Goal: Transaction & Acquisition: Purchase product/service

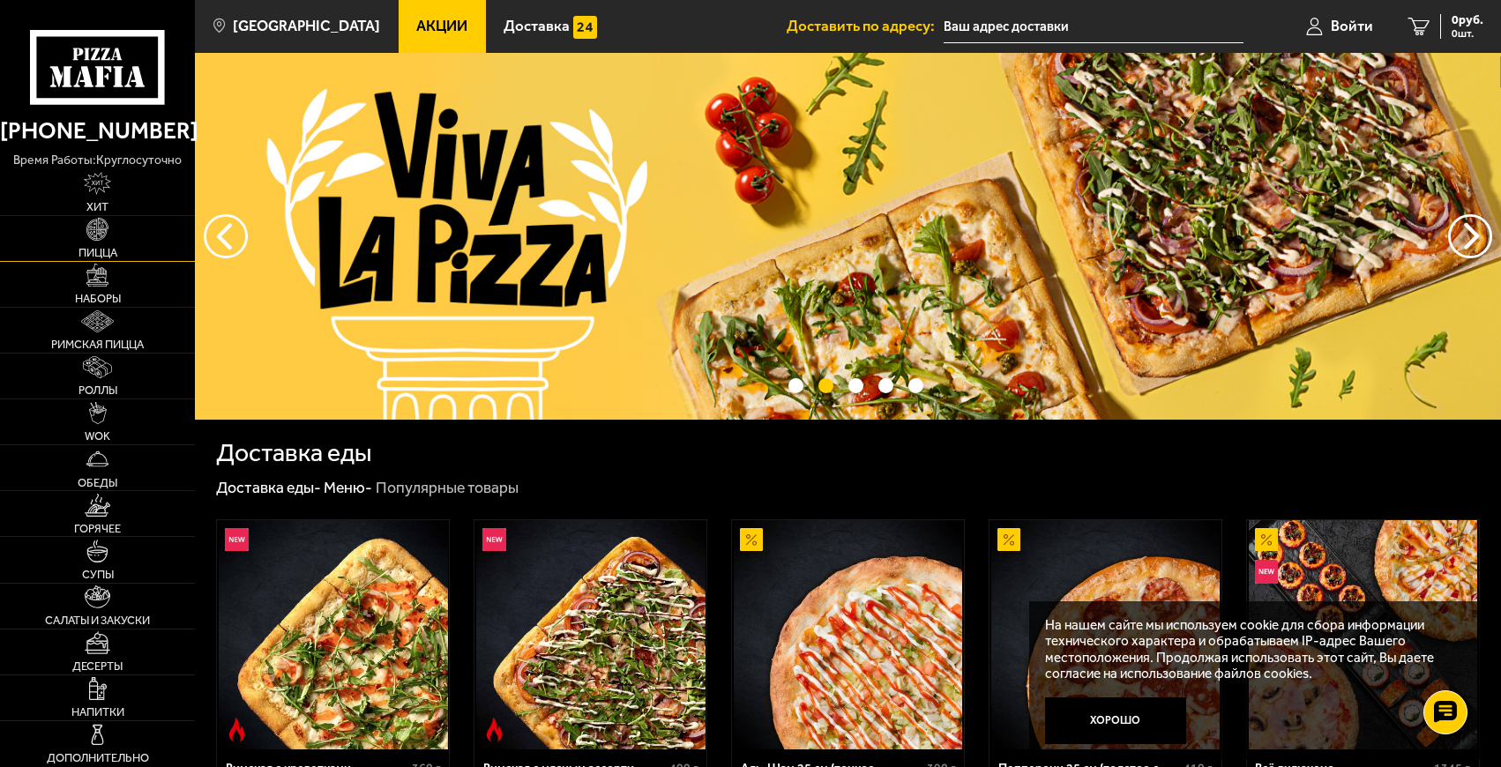
click at [143, 245] on link "Пицца" at bounding box center [97, 238] width 195 height 45
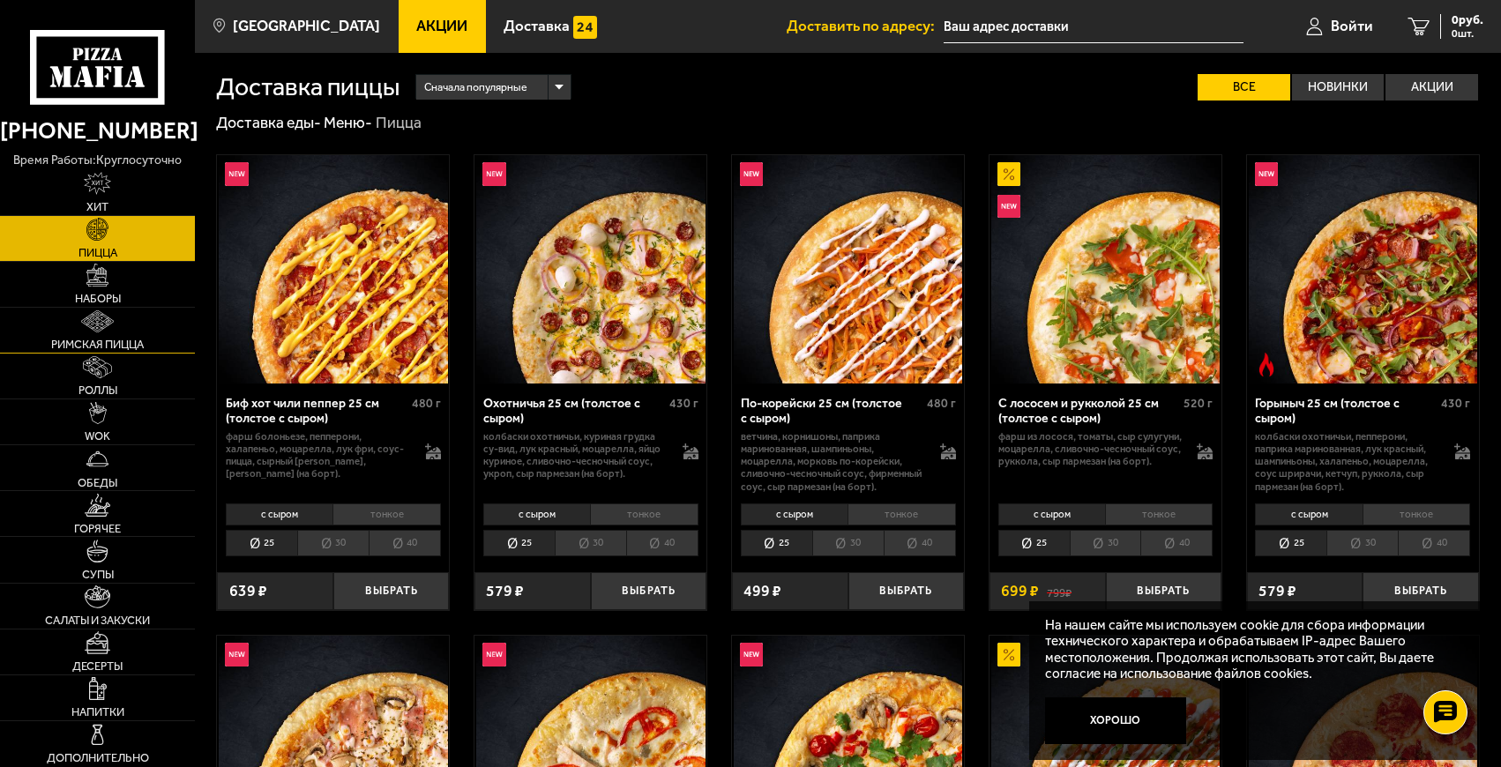
click at [113, 330] on img at bounding box center [97, 321] width 33 height 23
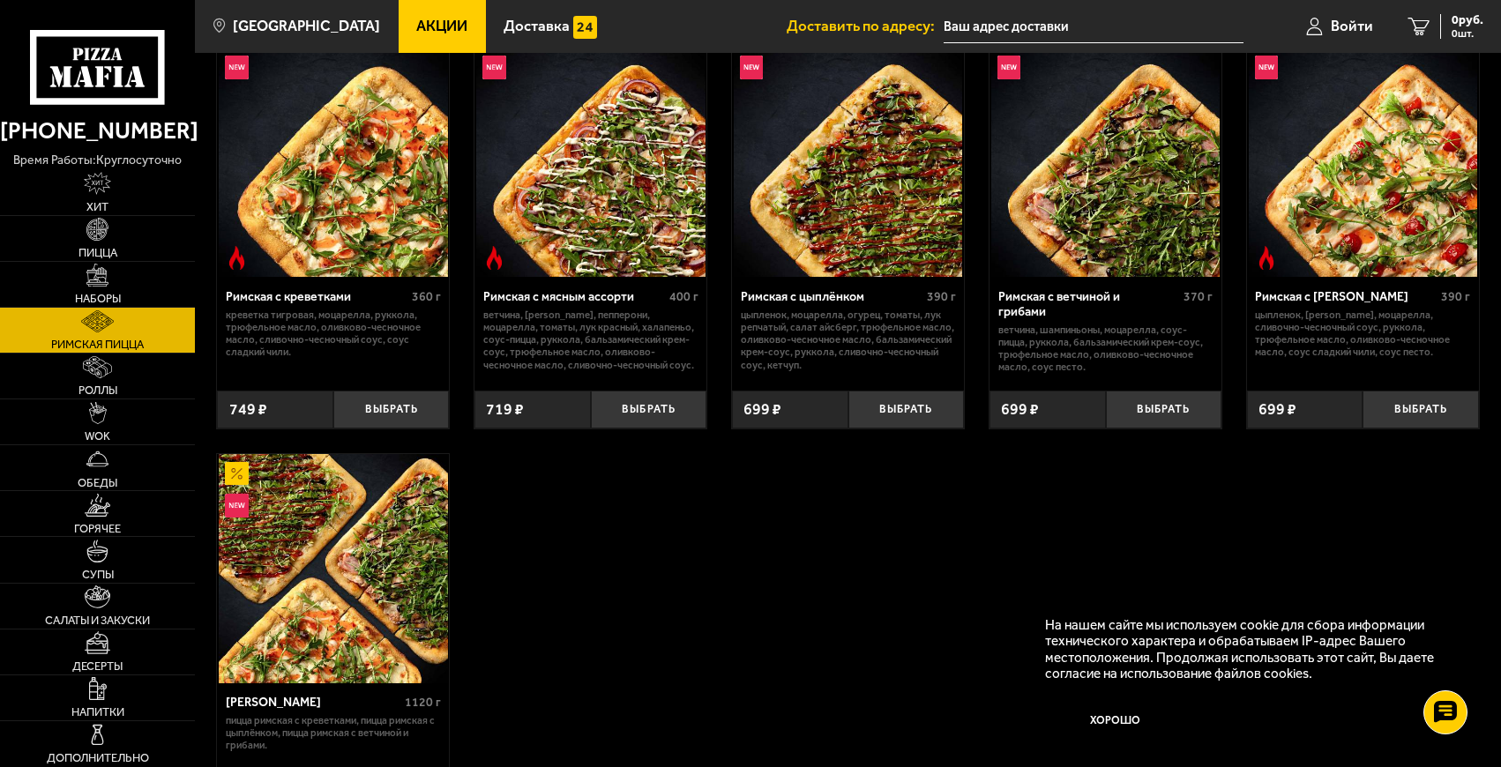
scroll to position [58, 0]
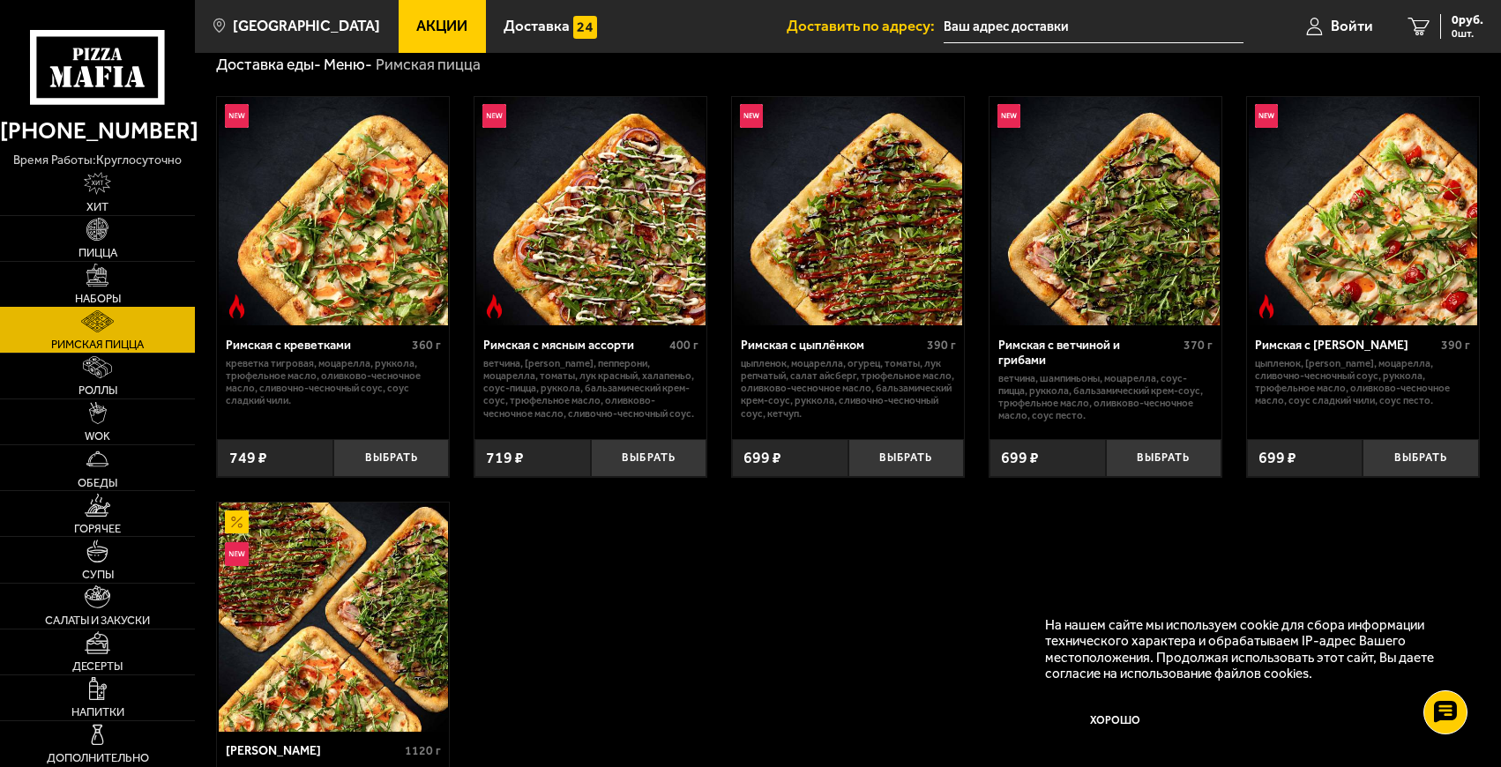
click at [104, 278] on img at bounding box center [97, 275] width 23 height 23
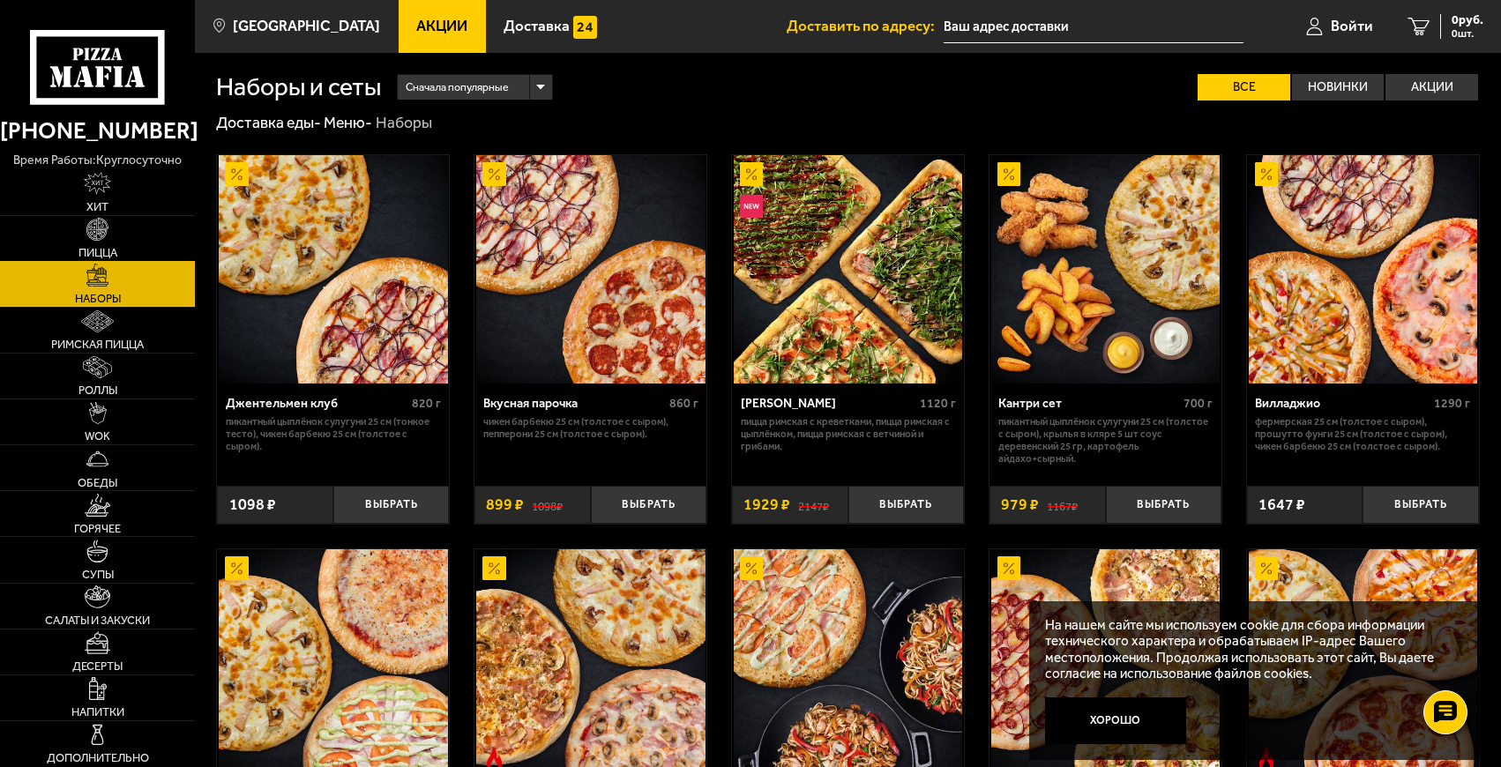
click at [101, 223] on img at bounding box center [97, 229] width 23 height 23
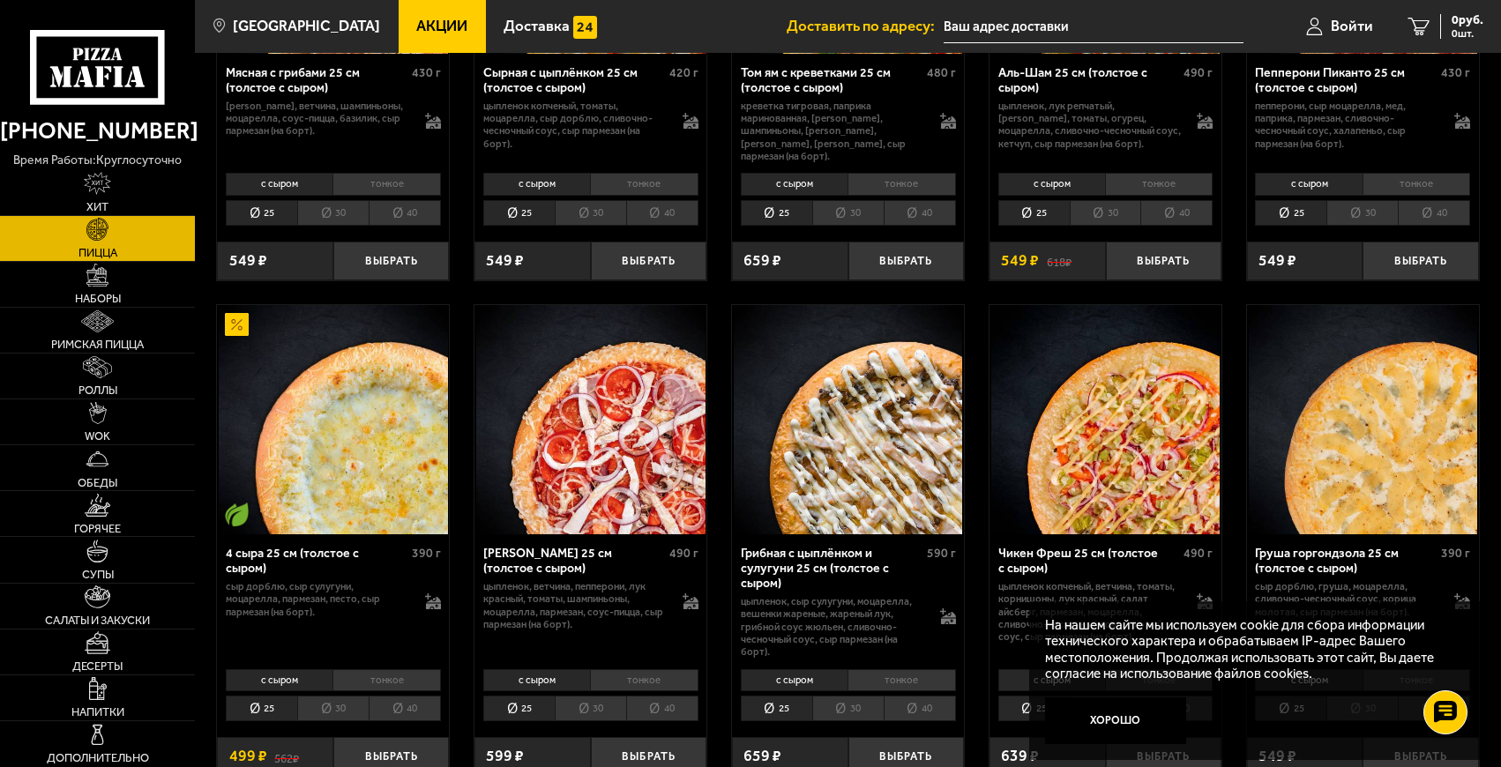
scroll to position [882, 0]
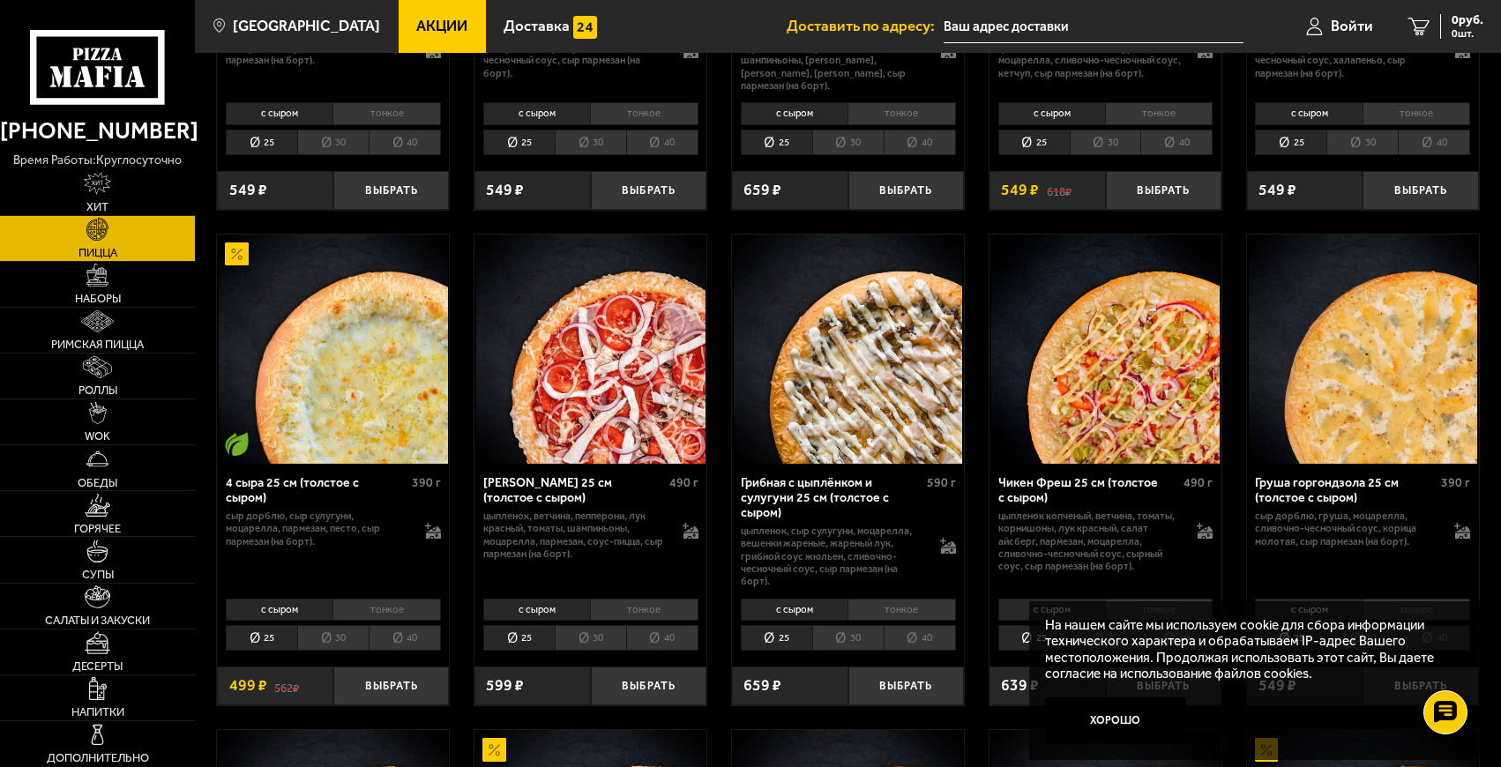
click at [639, 625] on li "40" at bounding box center [662, 638] width 72 height 26
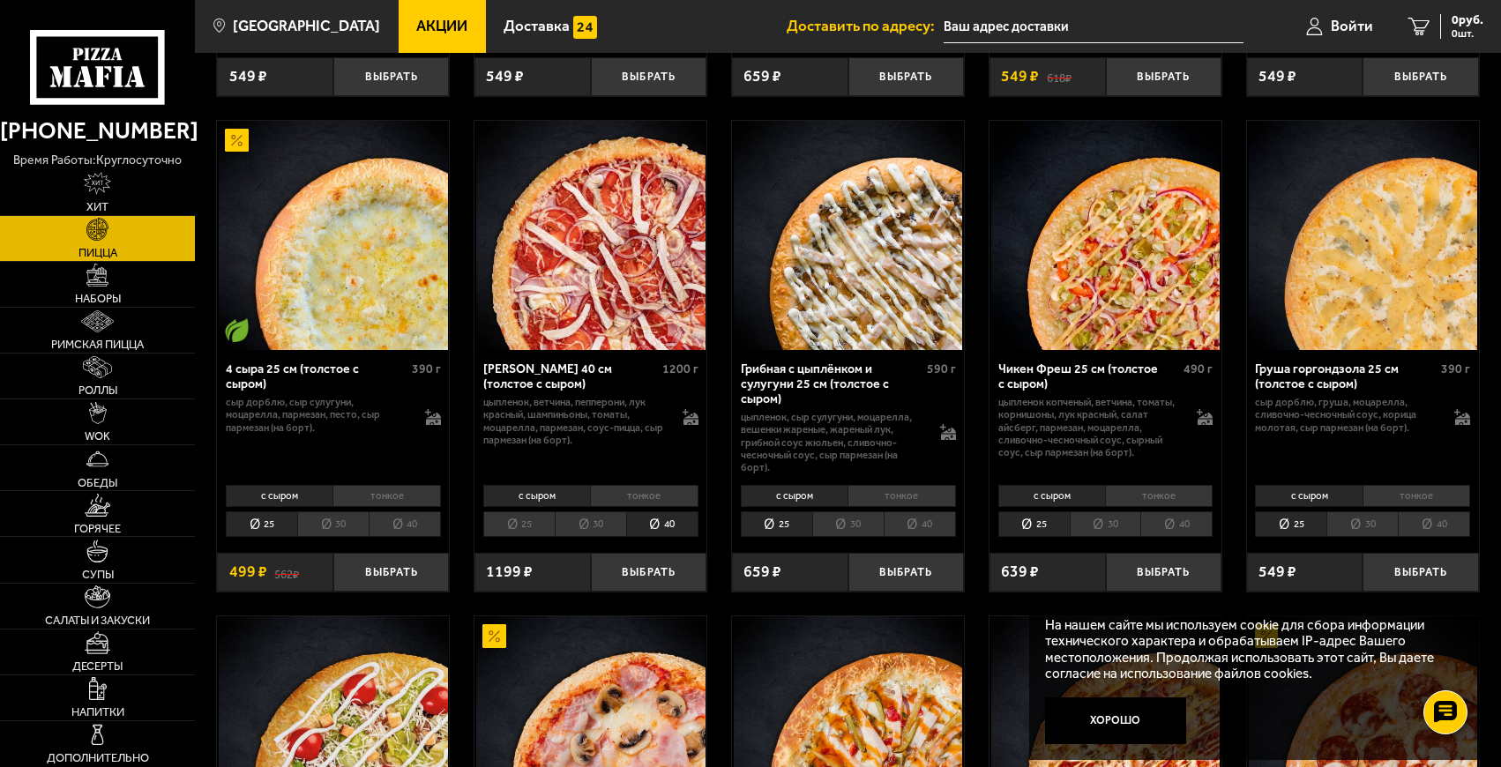
scroll to position [999, 0]
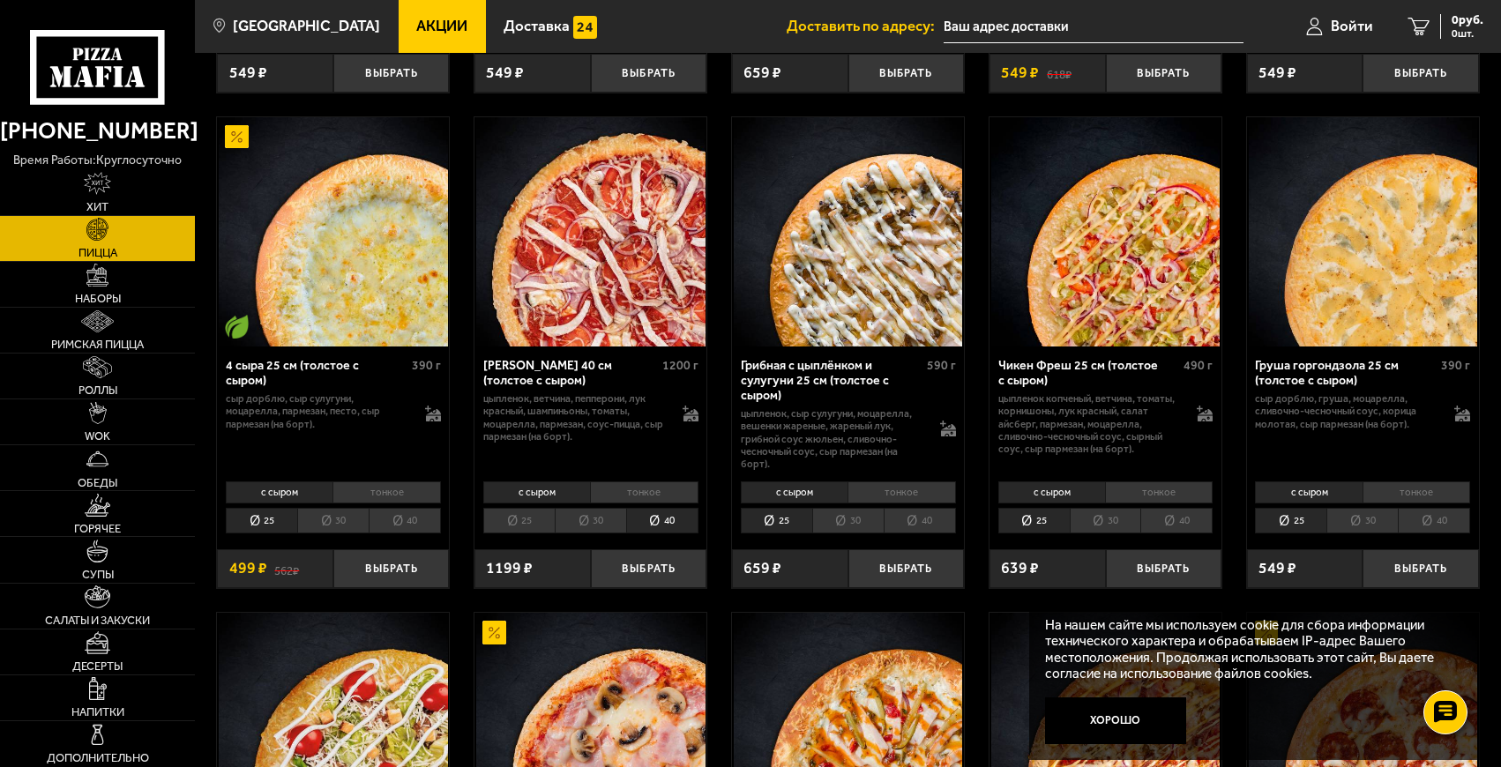
click at [1181, 519] on div "с сыром тонкое 25 30 40 Топпинги" at bounding box center [1106, 506] width 232 height 63
click at [1177, 510] on li "40" at bounding box center [1176, 521] width 72 height 26
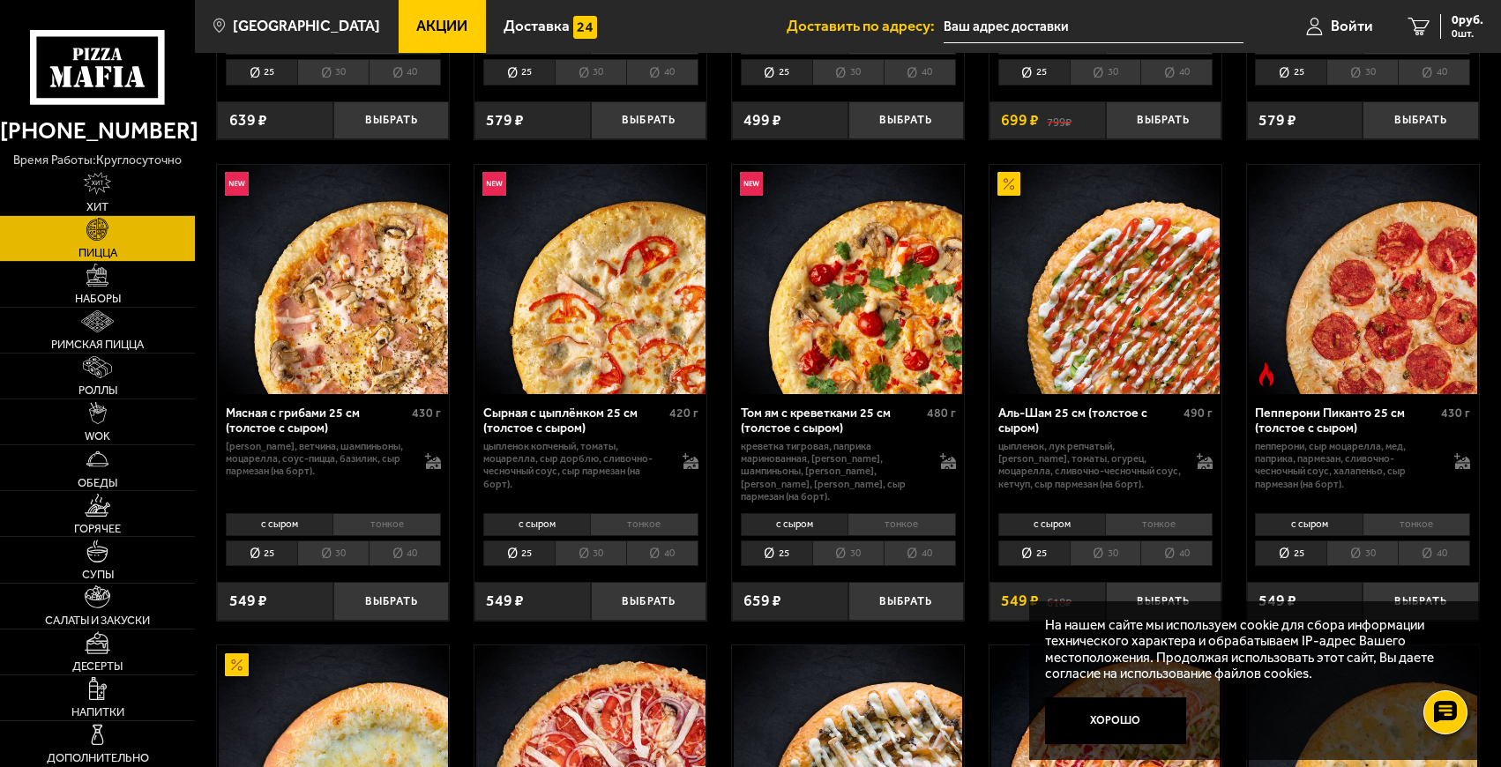
scroll to position [470, 0]
click at [1443, 542] on li "40" at bounding box center [1434, 555] width 72 height 26
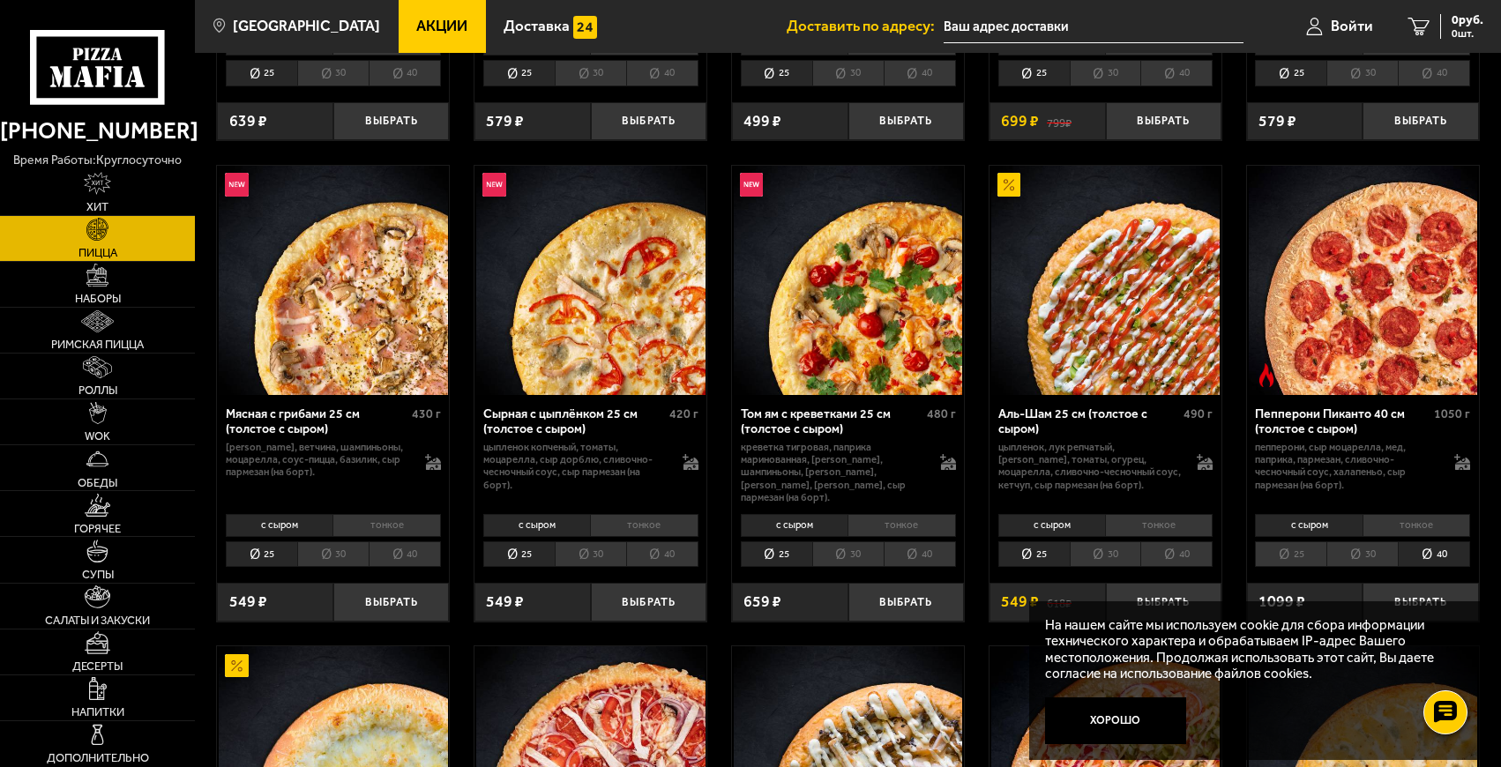
click at [1179, 542] on li "40" at bounding box center [1176, 555] width 72 height 26
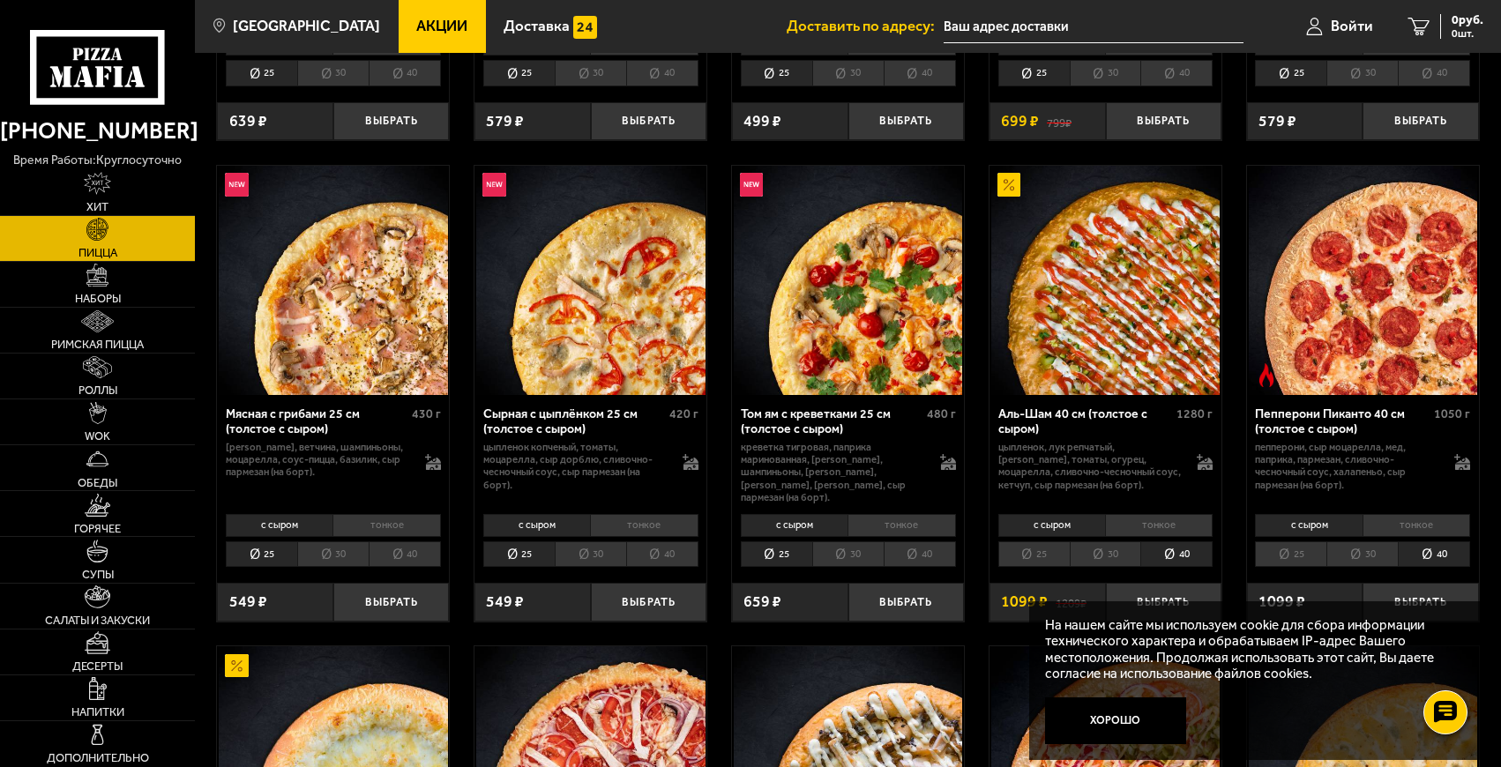
click at [926, 542] on li "40" at bounding box center [920, 555] width 72 height 26
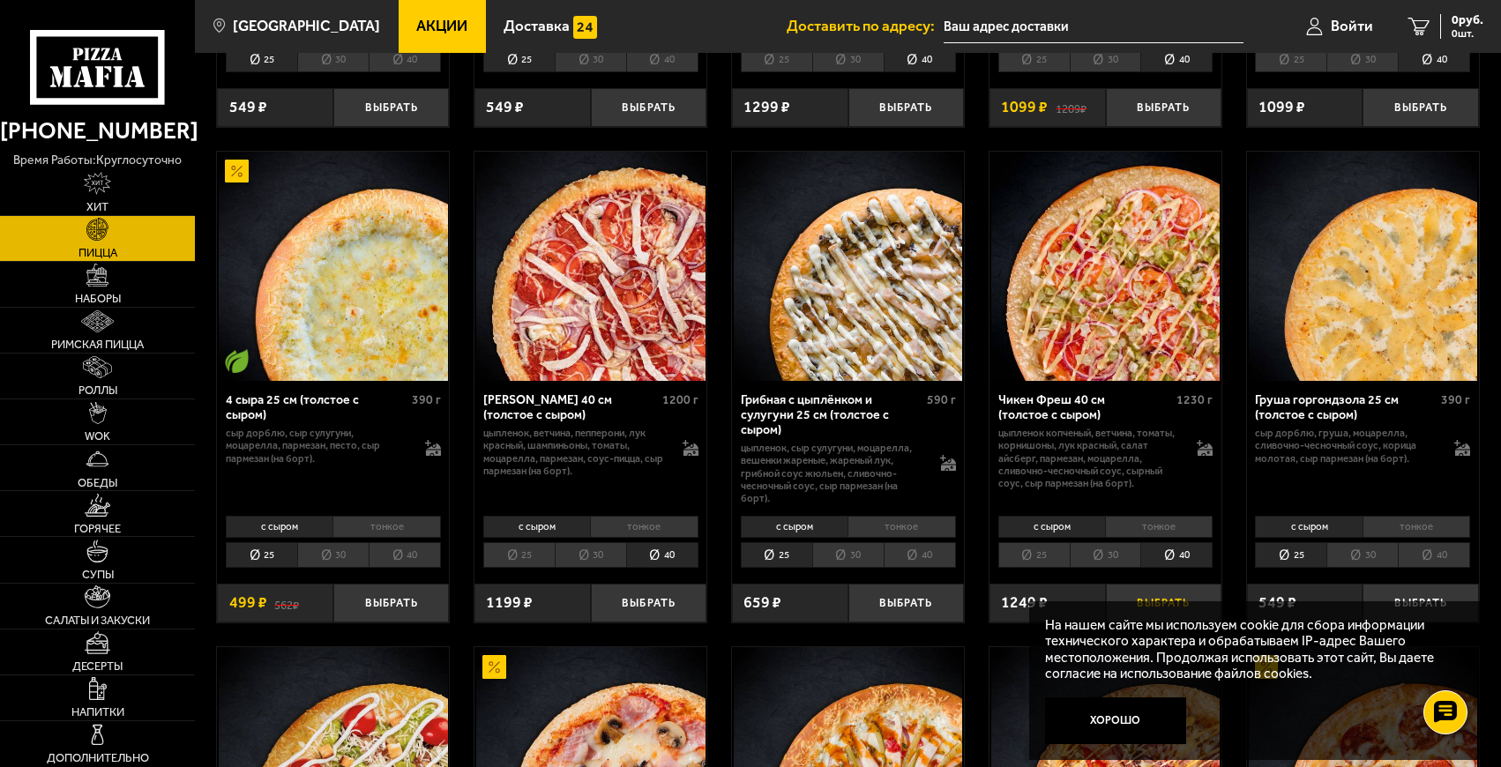
scroll to position [1058, 0]
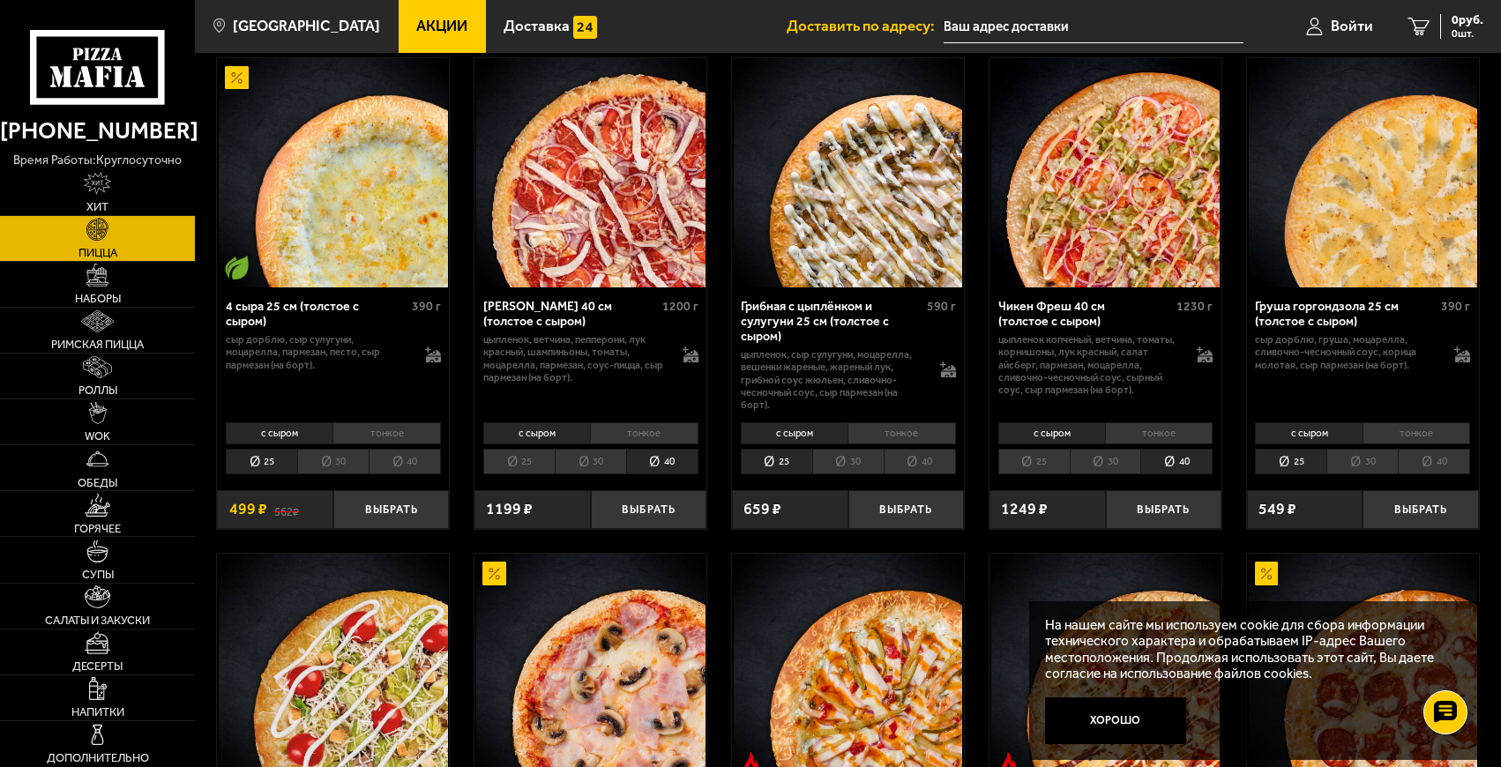
click at [1155, 451] on li "40" at bounding box center [1176, 462] width 72 height 26
click at [1152, 449] on li "40" at bounding box center [1176, 462] width 72 height 26
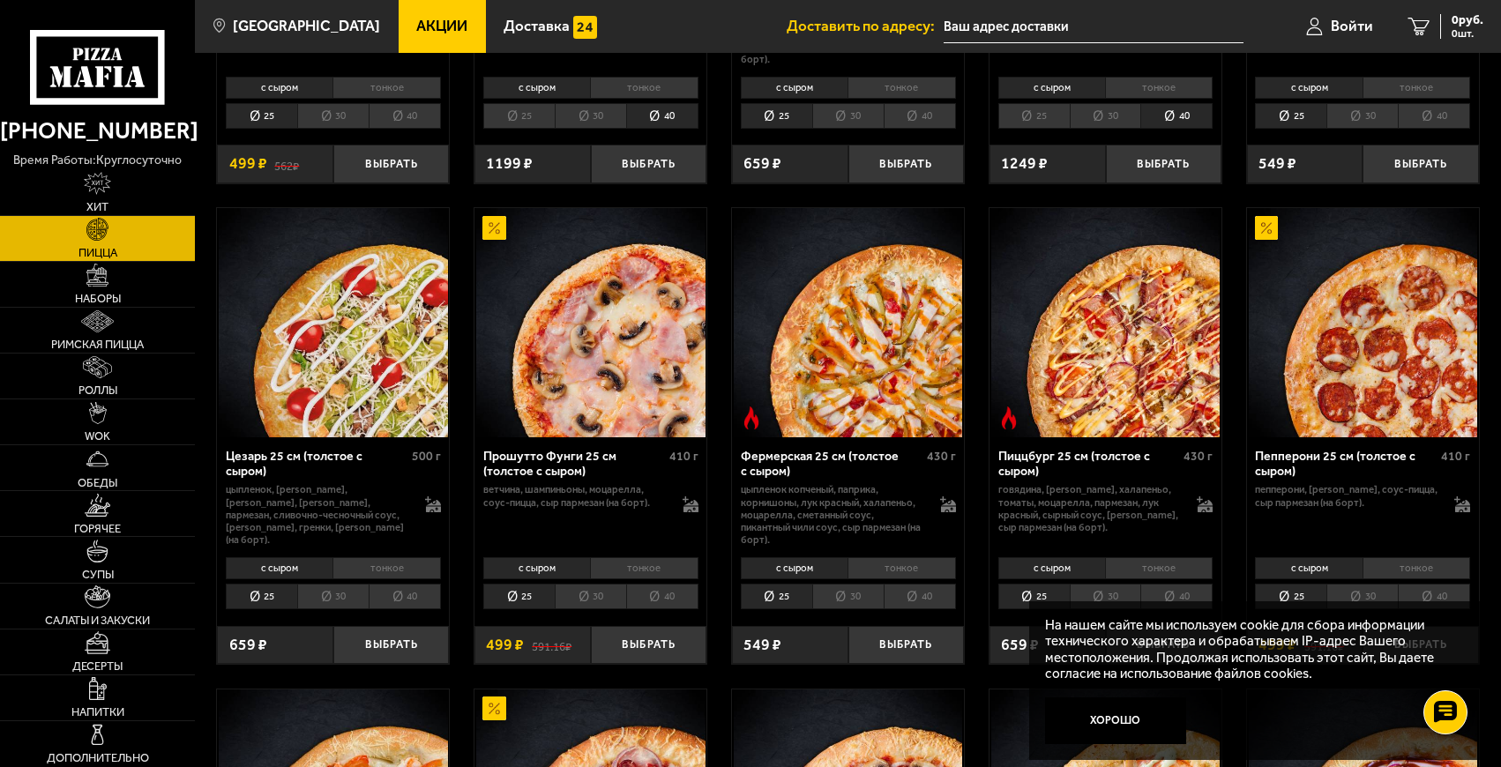
scroll to position [1411, 0]
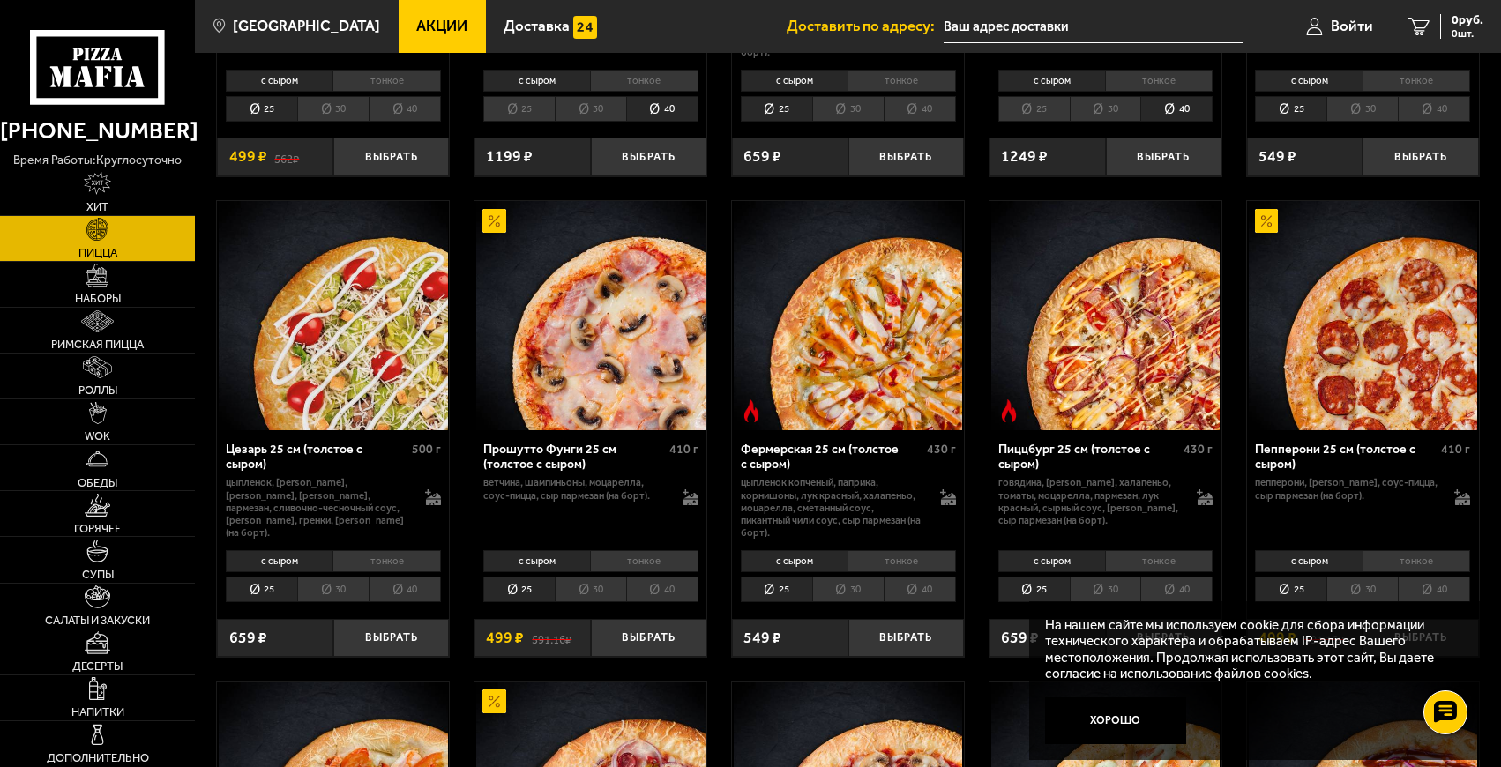
click at [650, 577] on li "40" at bounding box center [662, 590] width 72 height 26
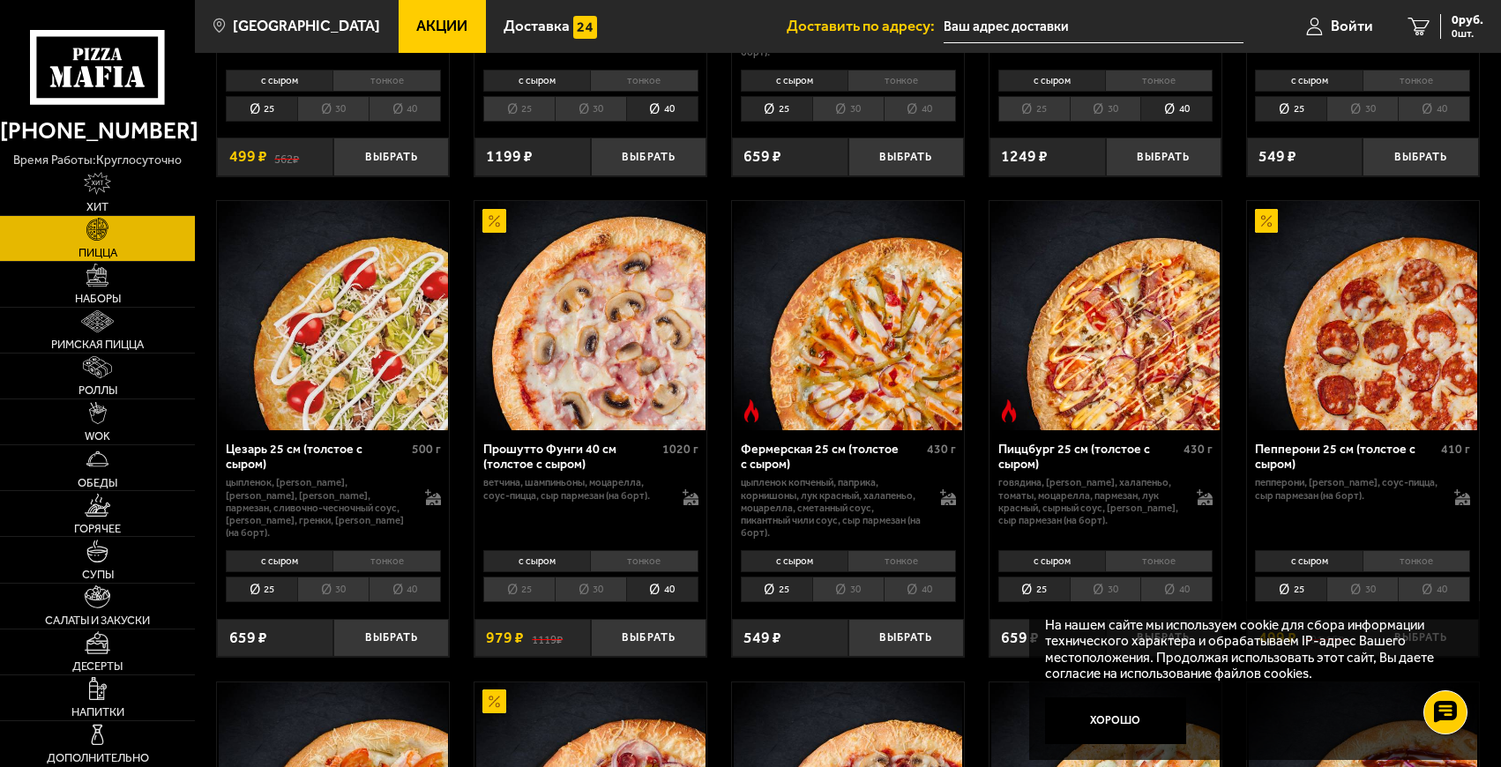
click at [390, 577] on li "40" at bounding box center [405, 590] width 72 height 26
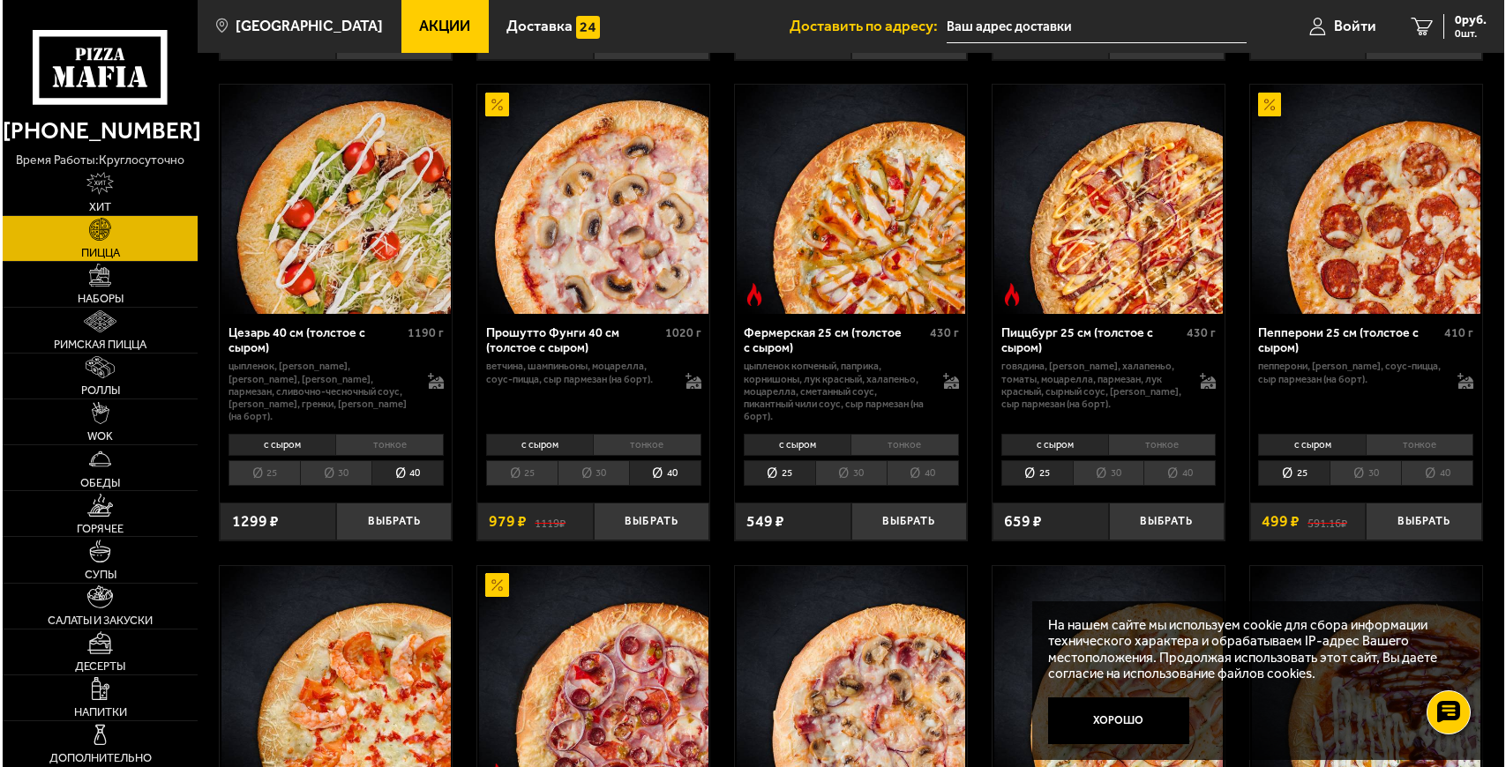
scroll to position [1469, 0]
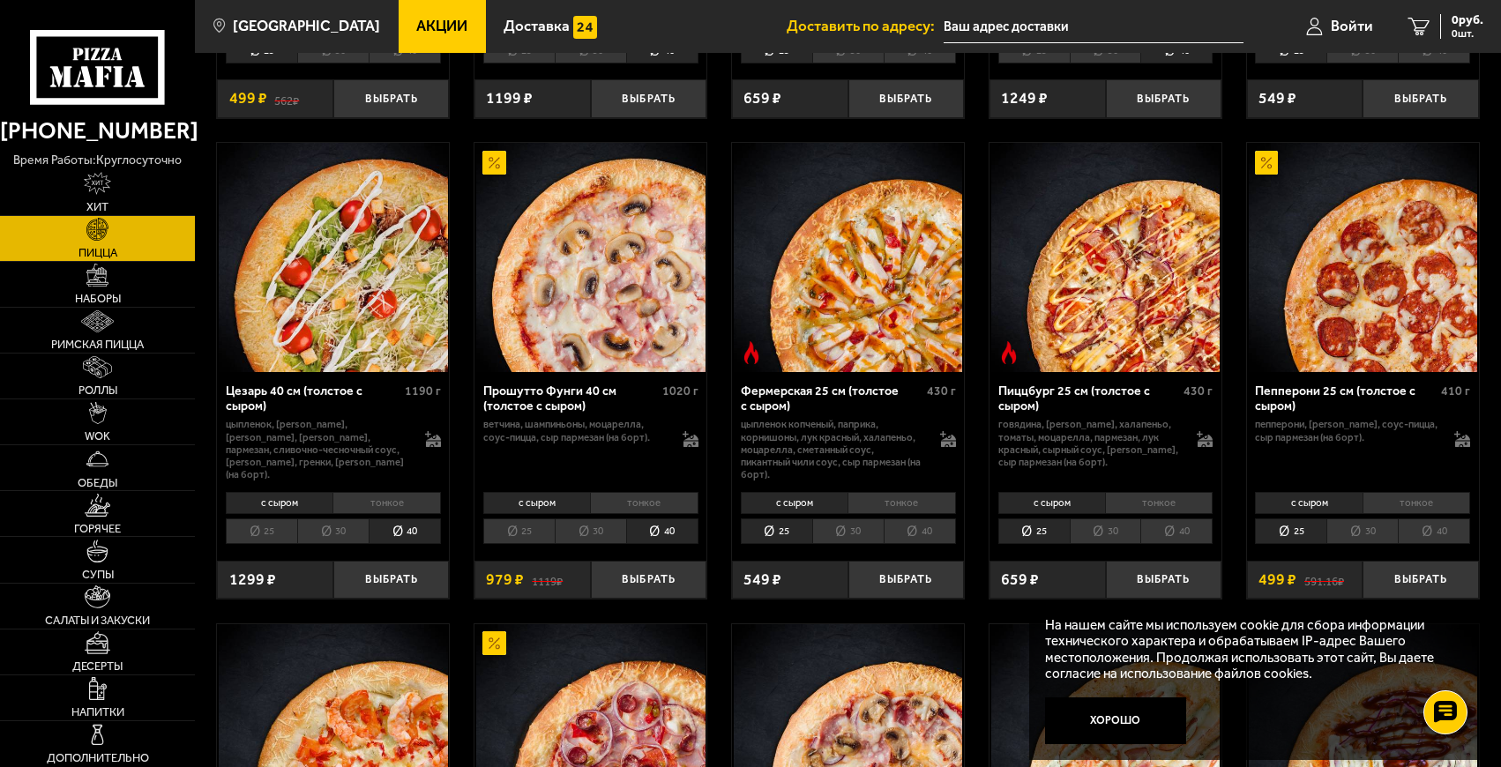
click at [1373, 288] on img at bounding box center [1363, 257] width 229 height 229
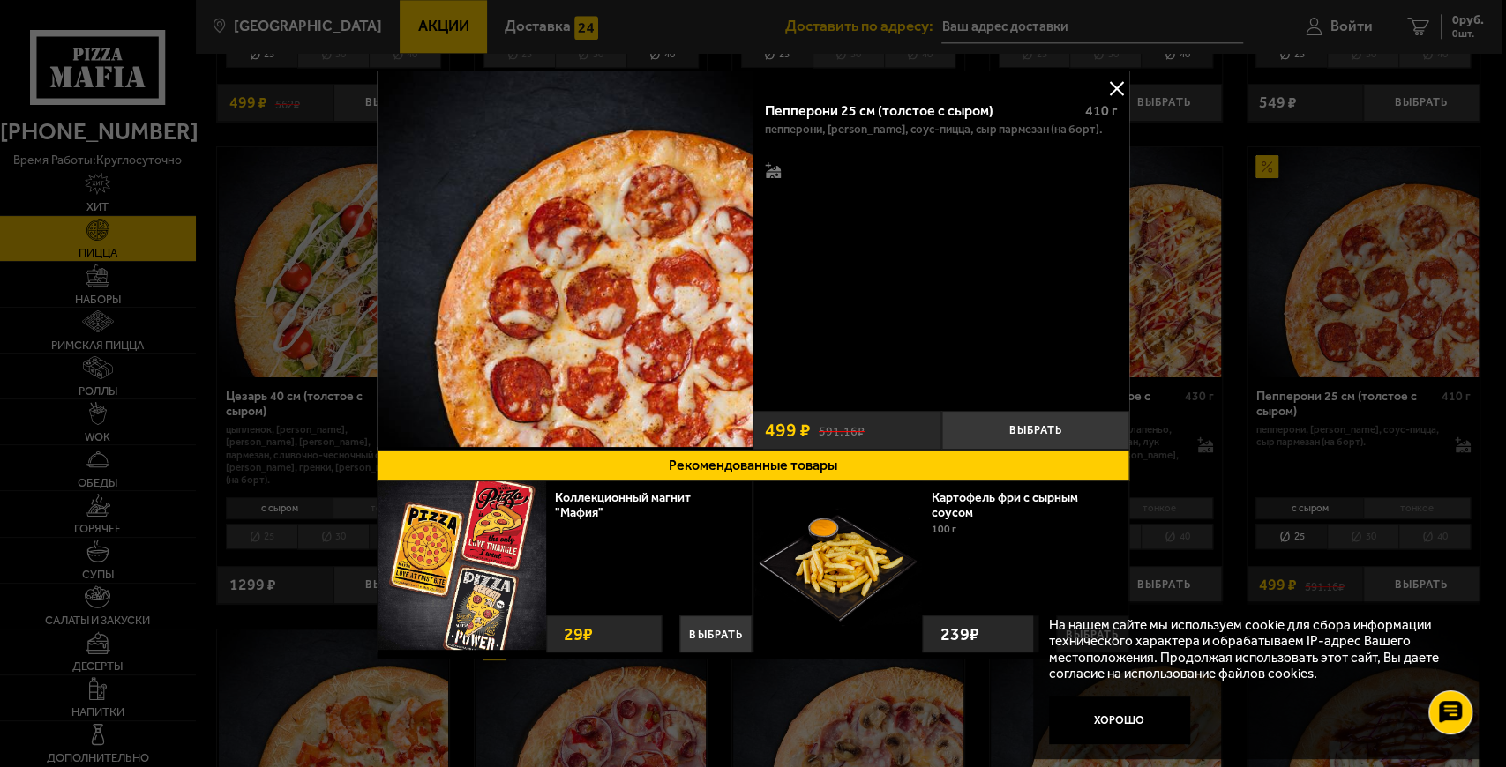
click at [1118, 79] on button at bounding box center [1115, 88] width 26 height 26
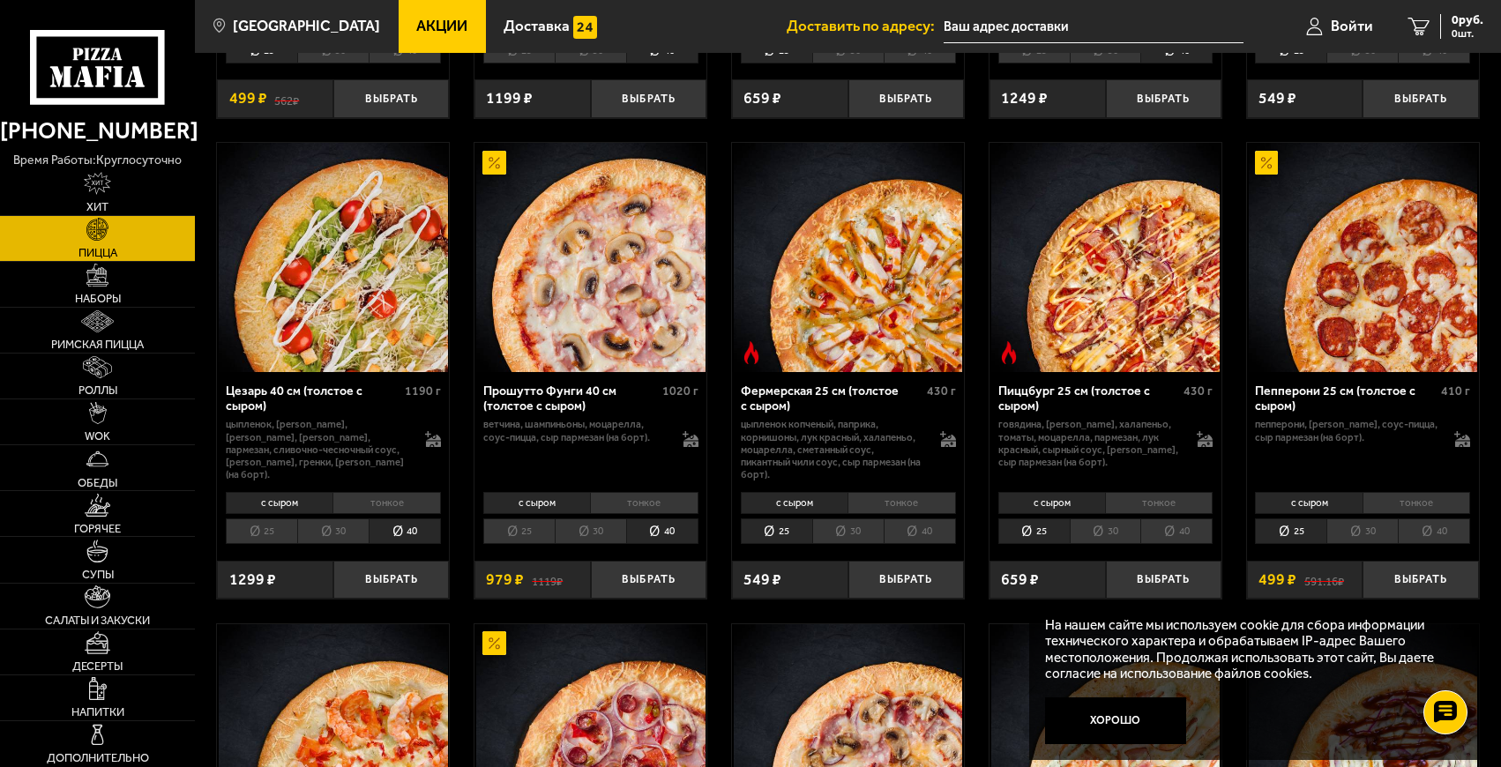
click at [1451, 519] on li "40" at bounding box center [1434, 532] width 72 height 26
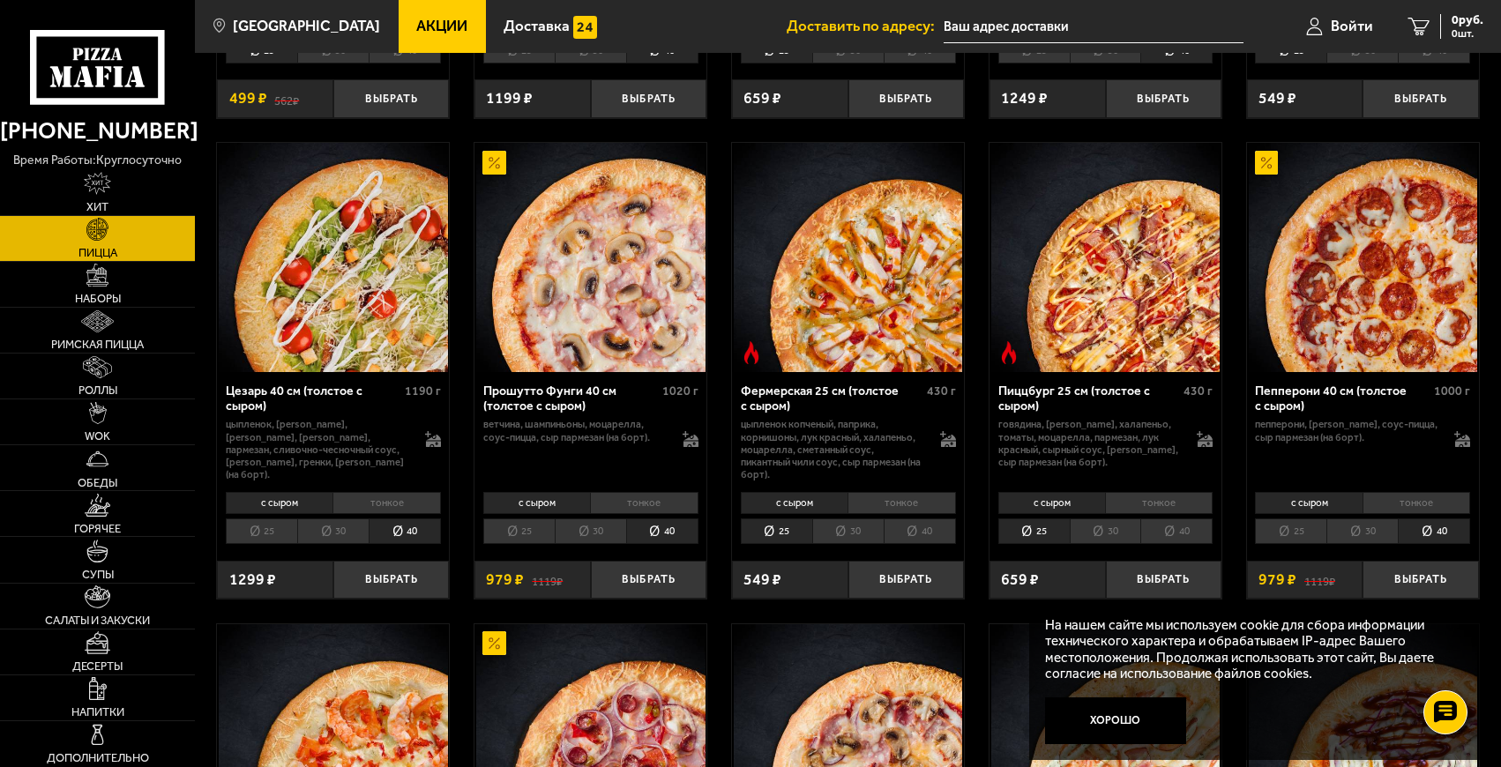
click at [1459, 235] on img at bounding box center [1363, 257] width 229 height 229
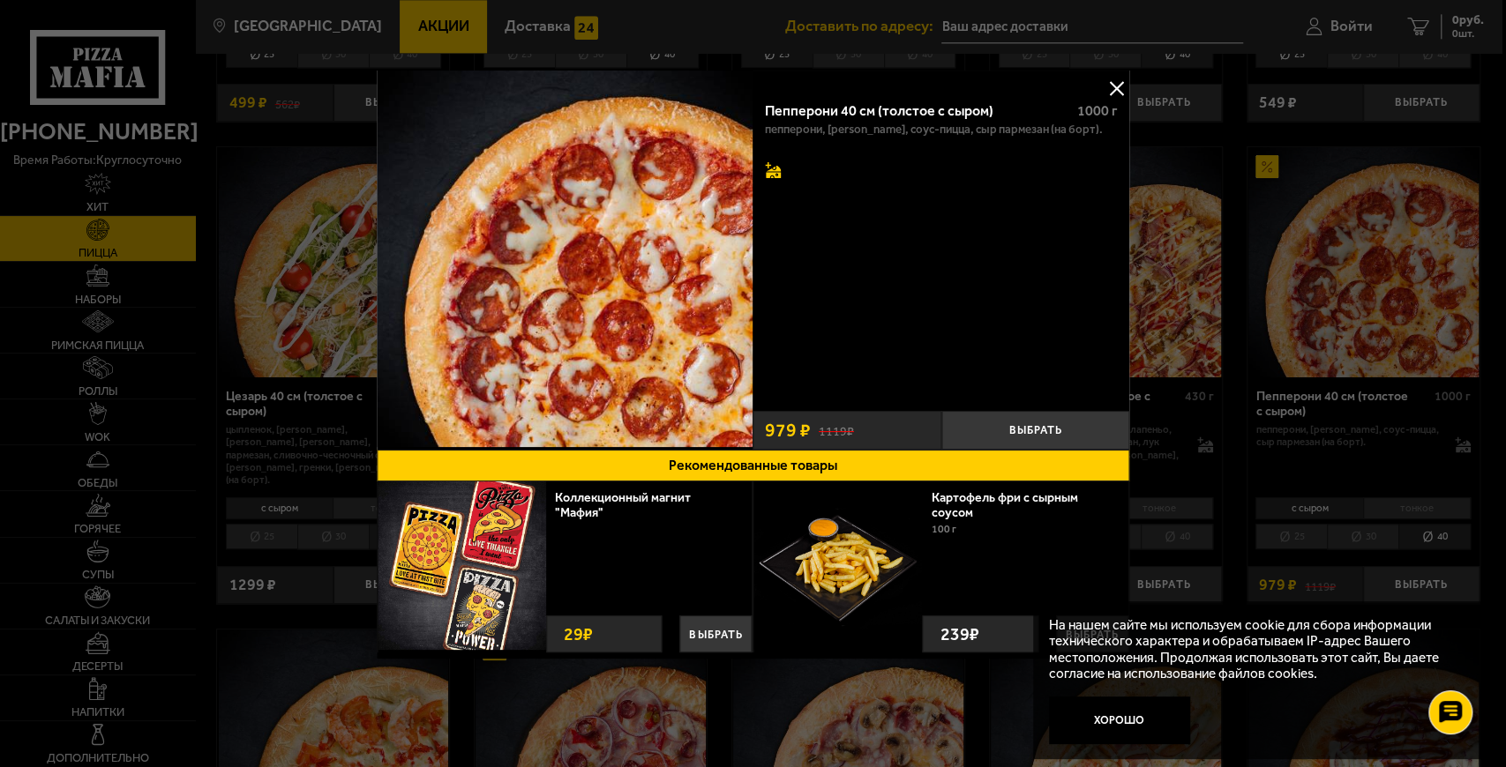
click at [770, 176] on icon at bounding box center [773, 170] width 16 height 16
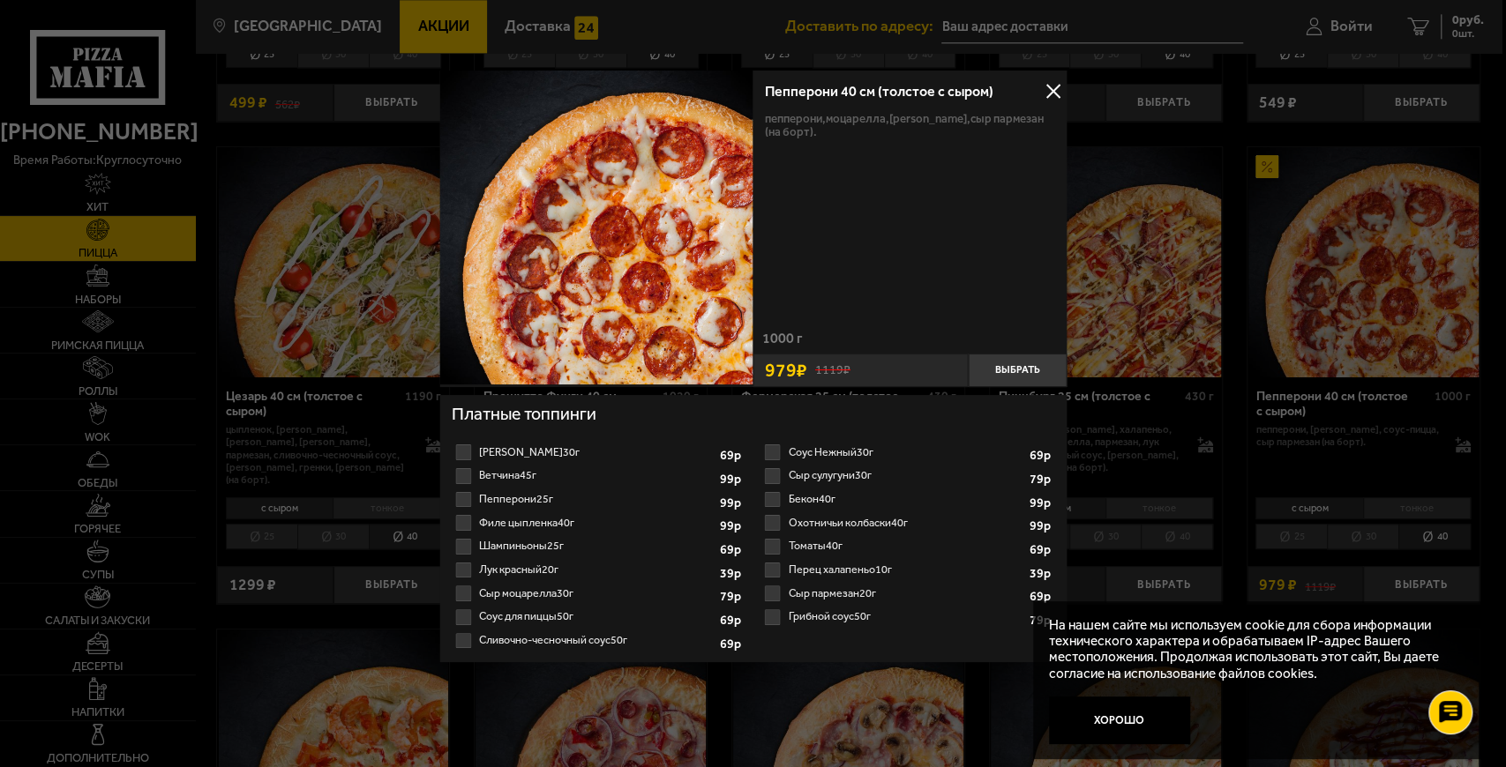
click at [766, 496] on label "Бекон 40г 1 2 3 4 5 6 7 8" at bounding box center [907, 500] width 294 height 24
click at [0, 0] on input "Бекон 40г 1 2 3 4 5 6 7 8" at bounding box center [0, 0] width 0 height 0
click at [464, 570] on label "Лук красный 20г 1 2 3 4 5 6 7" at bounding box center [599, 570] width 294 height 24
click at [0, 0] on input "Лук красный 20г 1 2 3 4 5 6 7" at bounding box center [0, 0] width 0 height 0
click at [467, 594] on label "Сыр моцарелла 30г 1 2 3 4 5 6" at bounding box center [599, 594] width 294 height 24
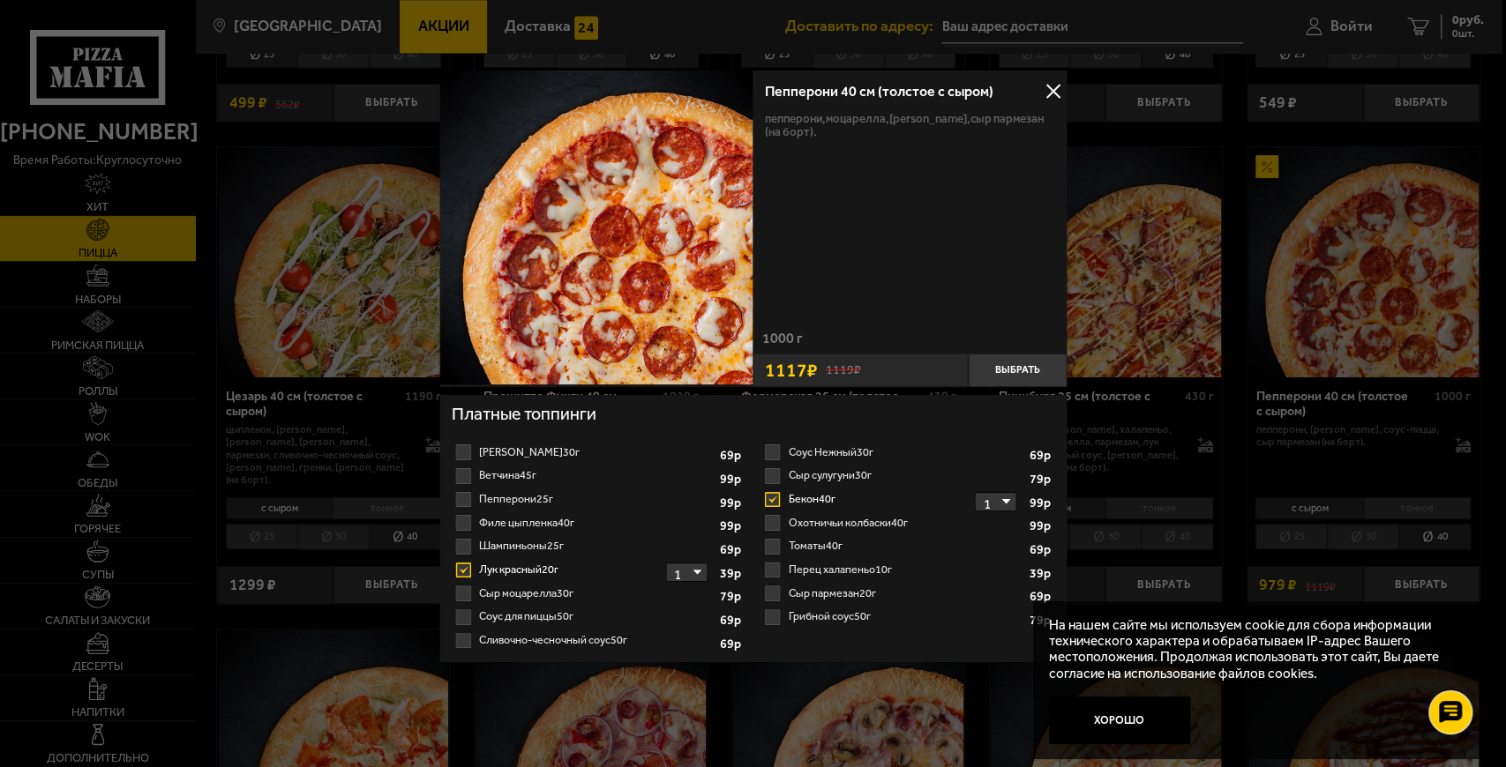
click at [0, 0] on input "Сыр моцарелла 30г 1 2 3 4 5 6" at bounding box center [0, 0] width 0 height 0
click at [467, 594] on label "Сыр моцарелла 30г 1 2 3 4 5 6" at bounding box center [599, 594] width 294 height 24
click at [0, 0] on input "Сыр моцарелла 30г 1 2 3 4 5 6" at bounding box center [0, 0] width 0 height 0
click at [469, 588] on label "Сыр моцарелла 30г 1 2 3 4 5 6" at bounding box center [599, 594] width 294 height 24
click at [0, 0] on input "Сыр моцарелла 30г 1 2 3 4 5 6" at bounding box center [0, 0] width 0 height 0
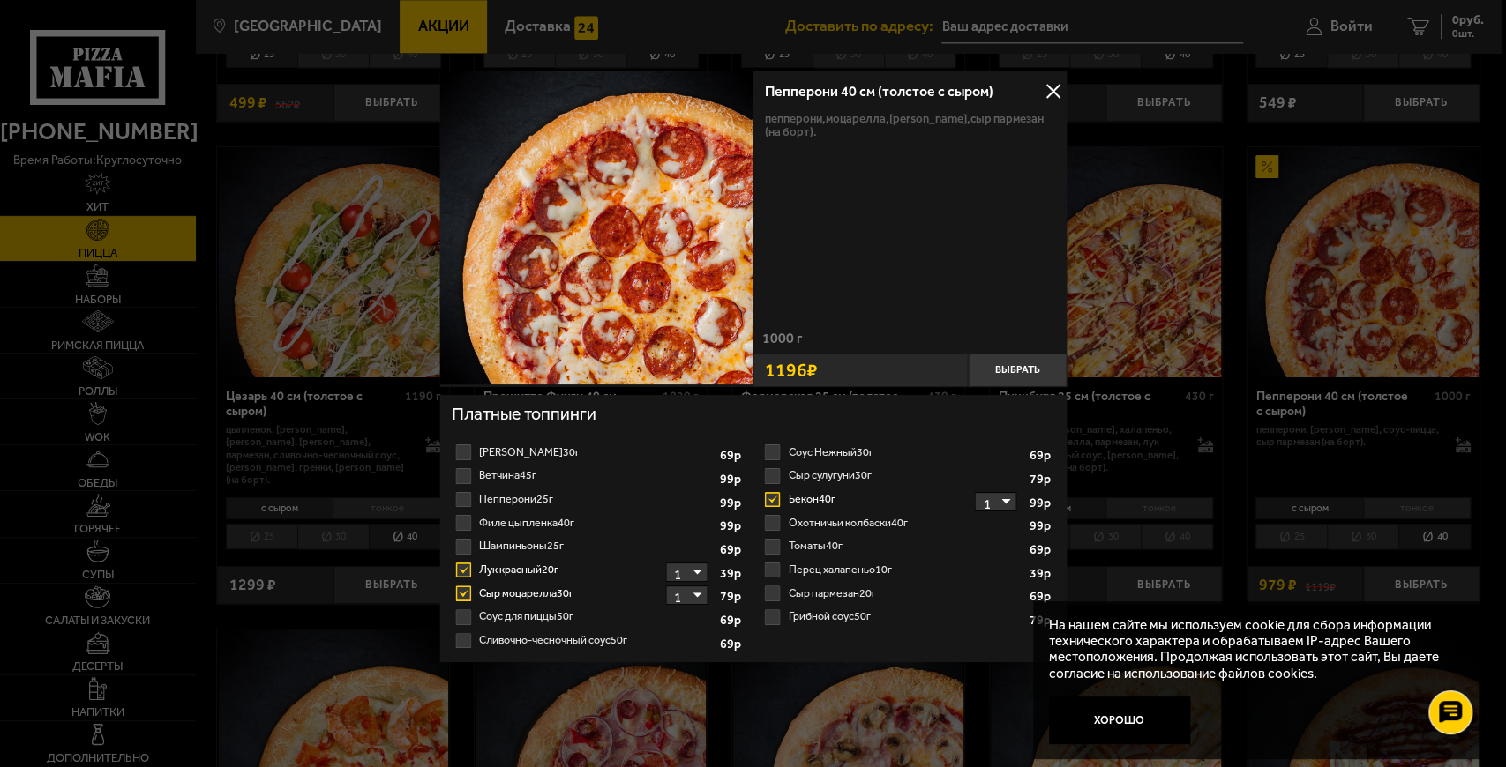
click at [469, 588] on label "Сыр моцарелла 30г 1 2 3 4 5 6" at bounding box center [599, 594] width 294 height 24
click at [0, 0] on input "Сыр моцарелла 30г 1 2 3 4 5 6" at bounding box center [0, 0] width 0 height 0
